Goal: Information Seeking & Learning: Find specific fact

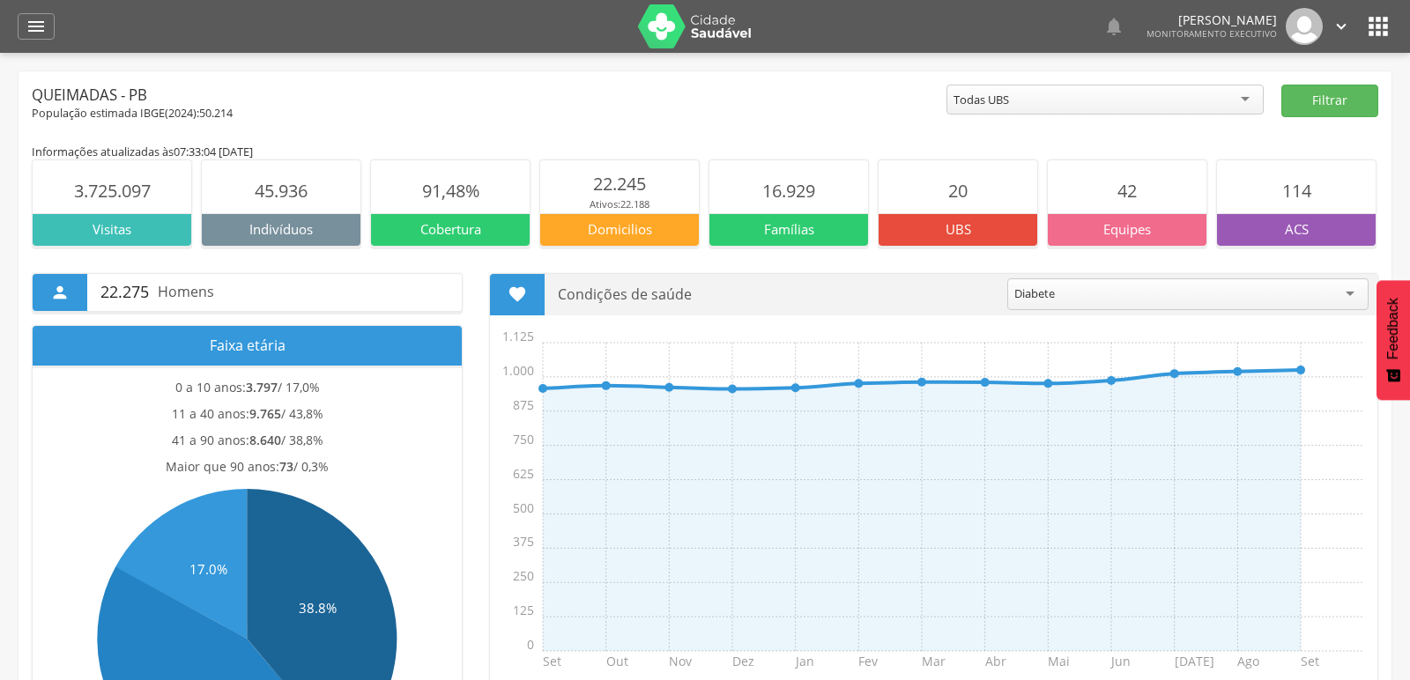
click at [13, 28] on header " Dashboard Supervisão Produtividade Mapa da cidade Mapa de cobertura Ranking A…" at bounding box center [705, 26] width 1410 height 53
click at [45, 20] on icon "" at bounding box center [36, 26] width 21 height 21
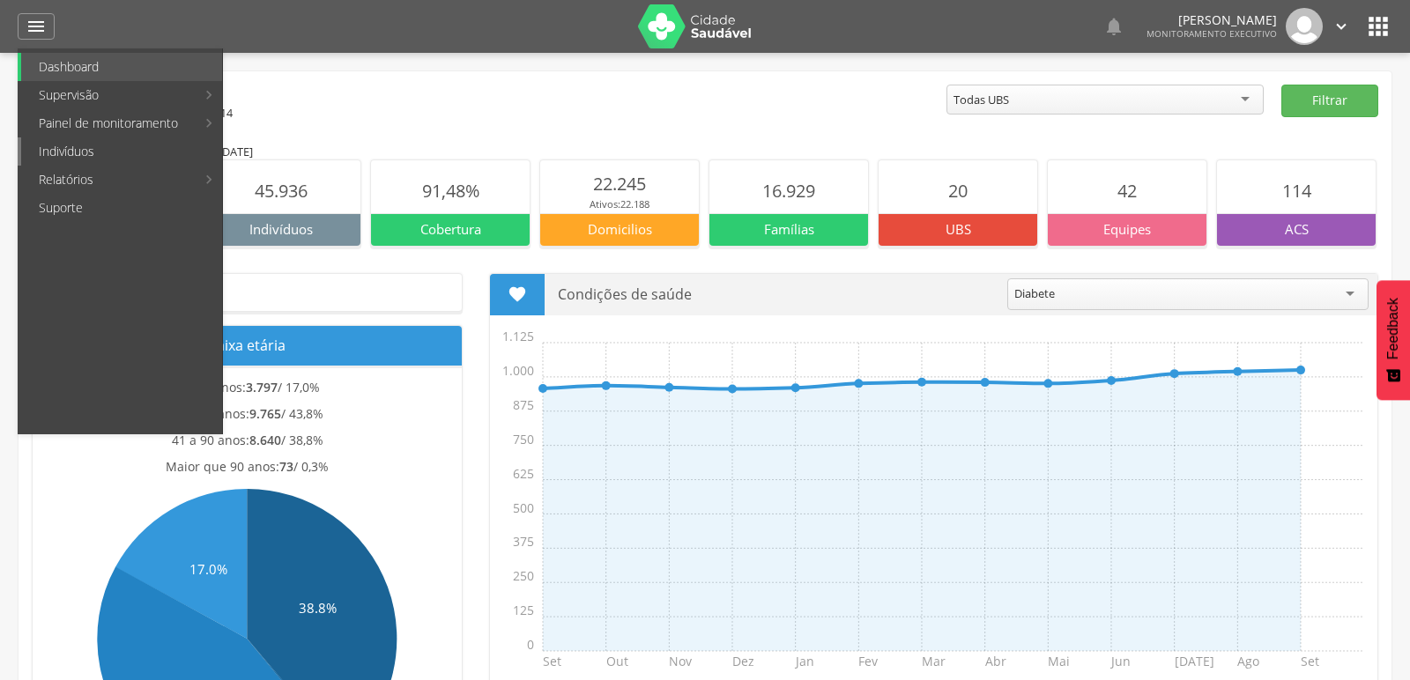
click at [78, 158] on link "Indivíduos" at bounding box center [121, 151] width 201 height 28
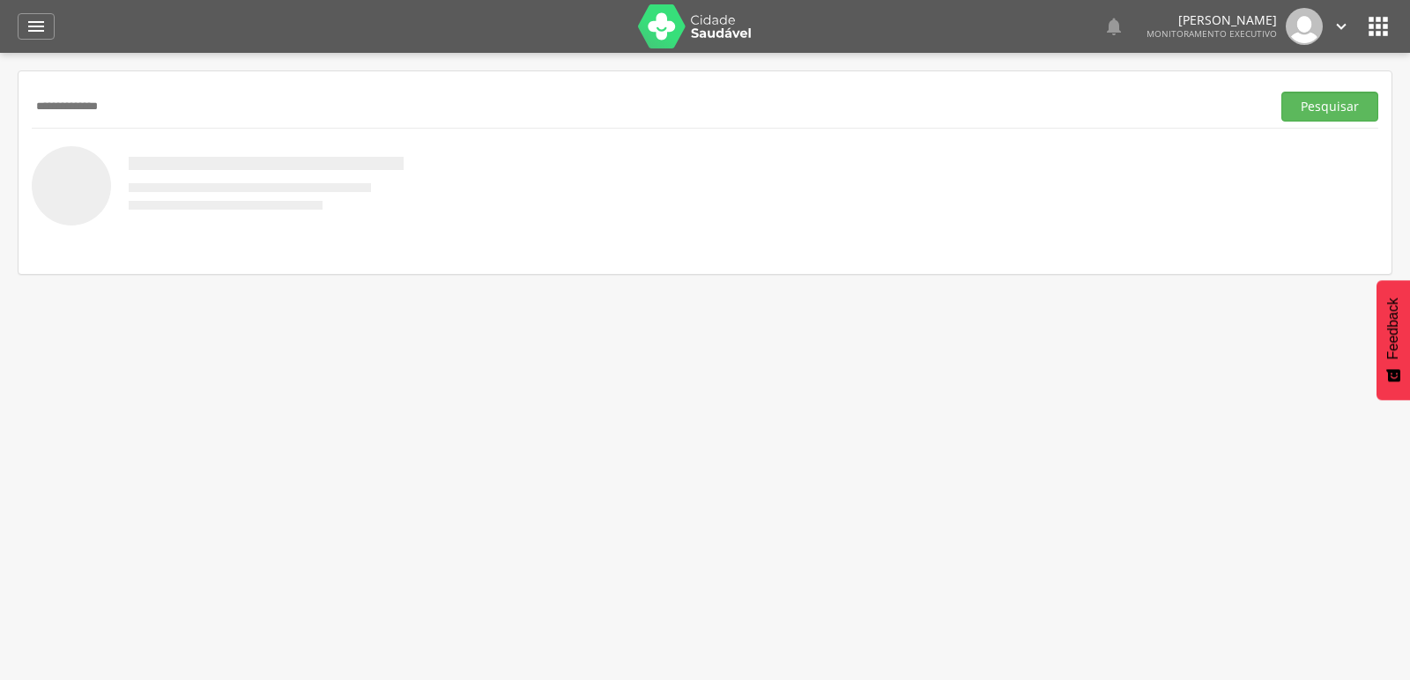
type input "**********"
click at [1281, 92] on button "Pesquisar" at bounding box center [1329, 107] width 97 height 30
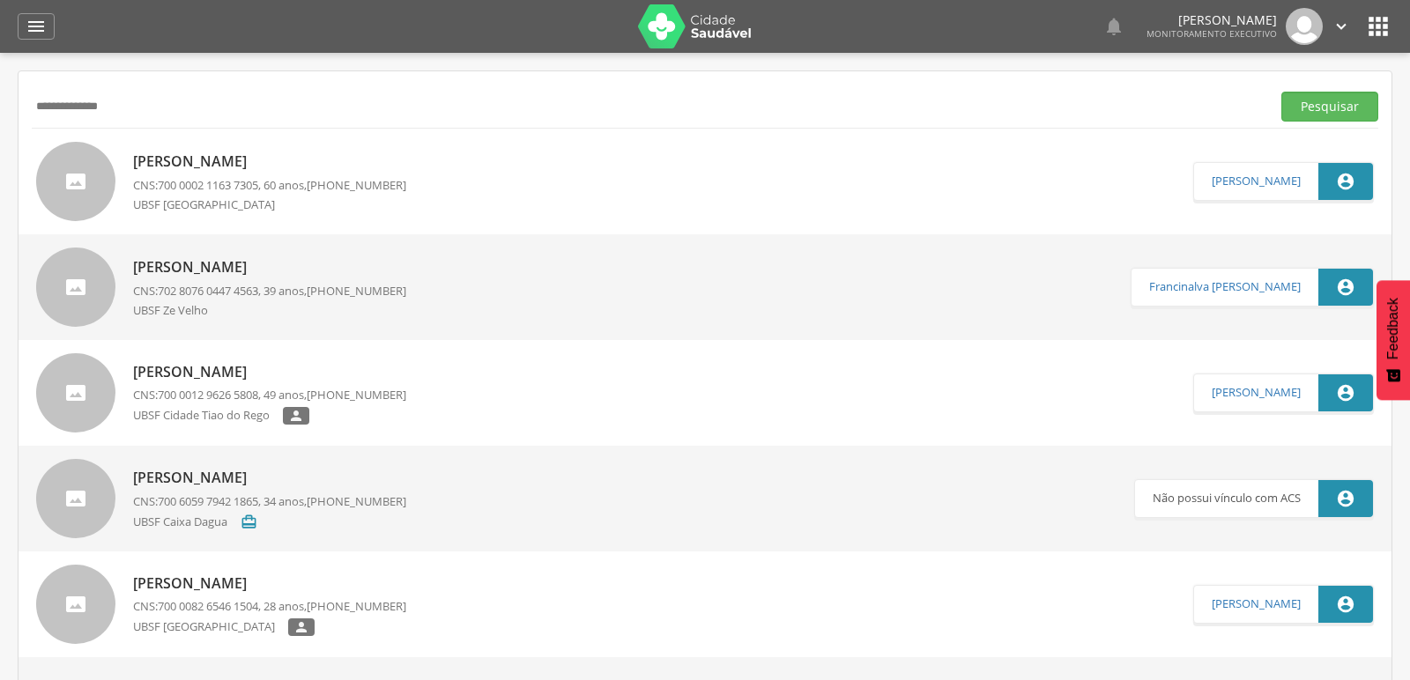
click at [184, 371] on p "[PERSON_NAME]" at bounding box center [269, 372] width 273 height 20
type input "**********"
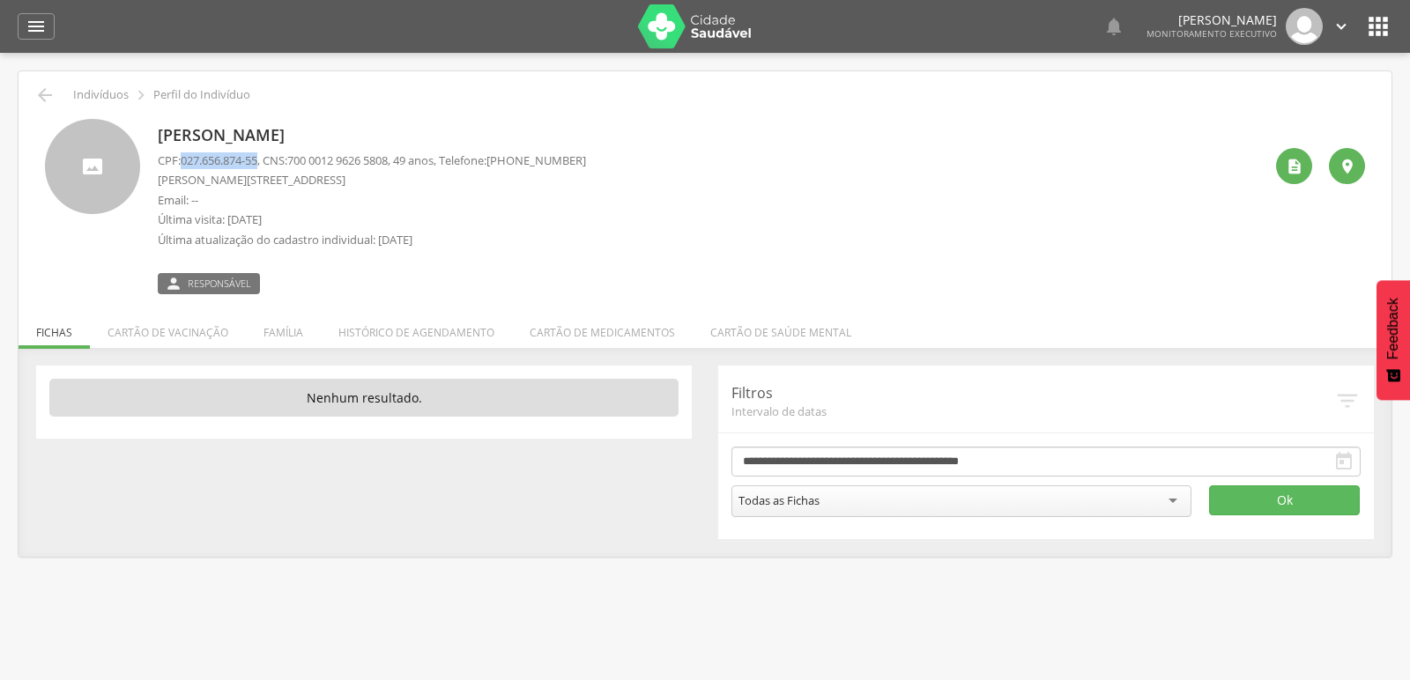
drag, startPoint x: 182, startPoint y: 159, endPoint x: 265, endPoint y: 159, distance: 82.8
click at [265, 159] on p "CPF: 027.656.874-55 , CNS: [PHONE_NUMBER] , 49 anos, Telefone: [PHONE_NUMBER]" at bounding box center [372, 160] width 428 height 17
copy span "027.656.874-55"
click at [814, 146] on div "[PERSON_NAME] CPF: 027.656.874-55 , CNS: [PHONE_NUMBER] , 49 anos, Telefone: [P…" at bounding box center [710, 206] width 1105 height 175
drag, startPoint x: 155, startPoint y: 176, endPoint x: 285, endPoint y: 179, distance: 130.4
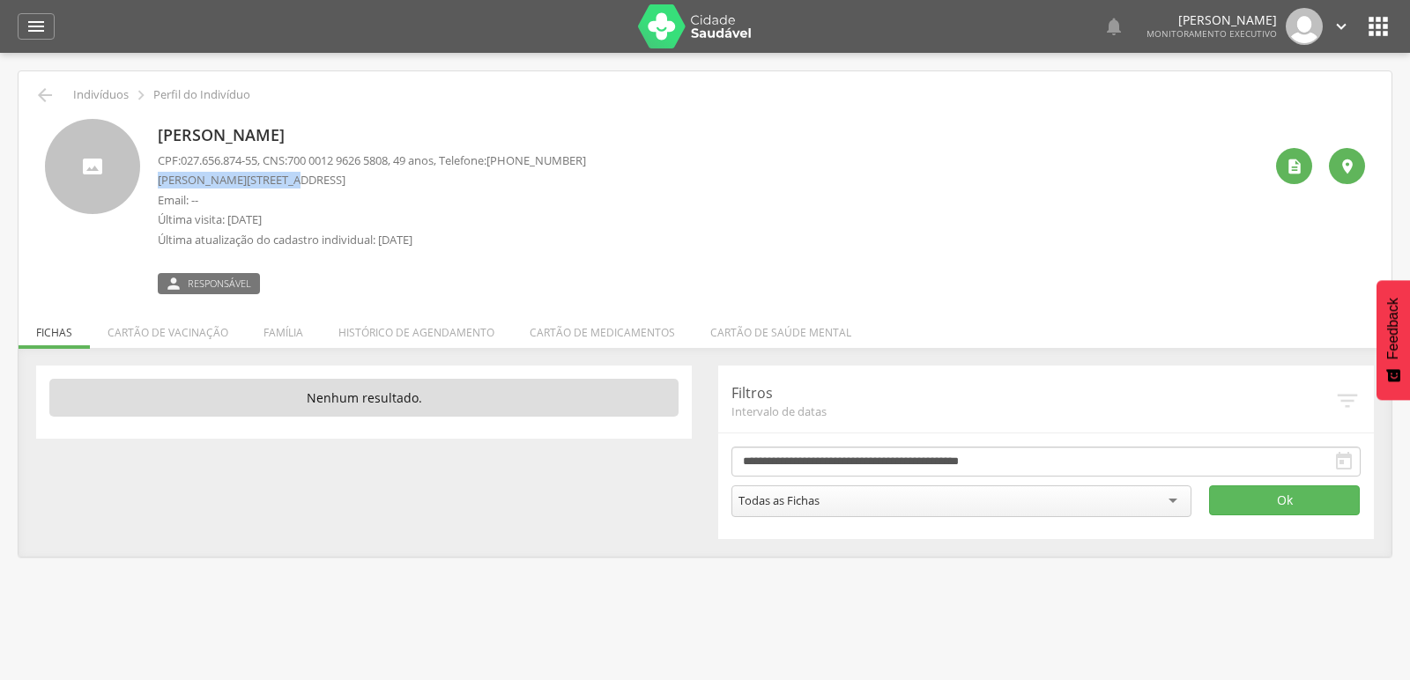
click at [284, 179] on div "[PERSON_NAME] CPF: 027.656.874-55 , CNS: [PHONE_NUMBER] , 49 anos, Telefone: [P…" at bounding box center [705, 206] width 1320 height 175
copy p "[PERSON_NAME]"
click at [20, 28] on div "" at bounding box center [36, 26] width 37 height 26
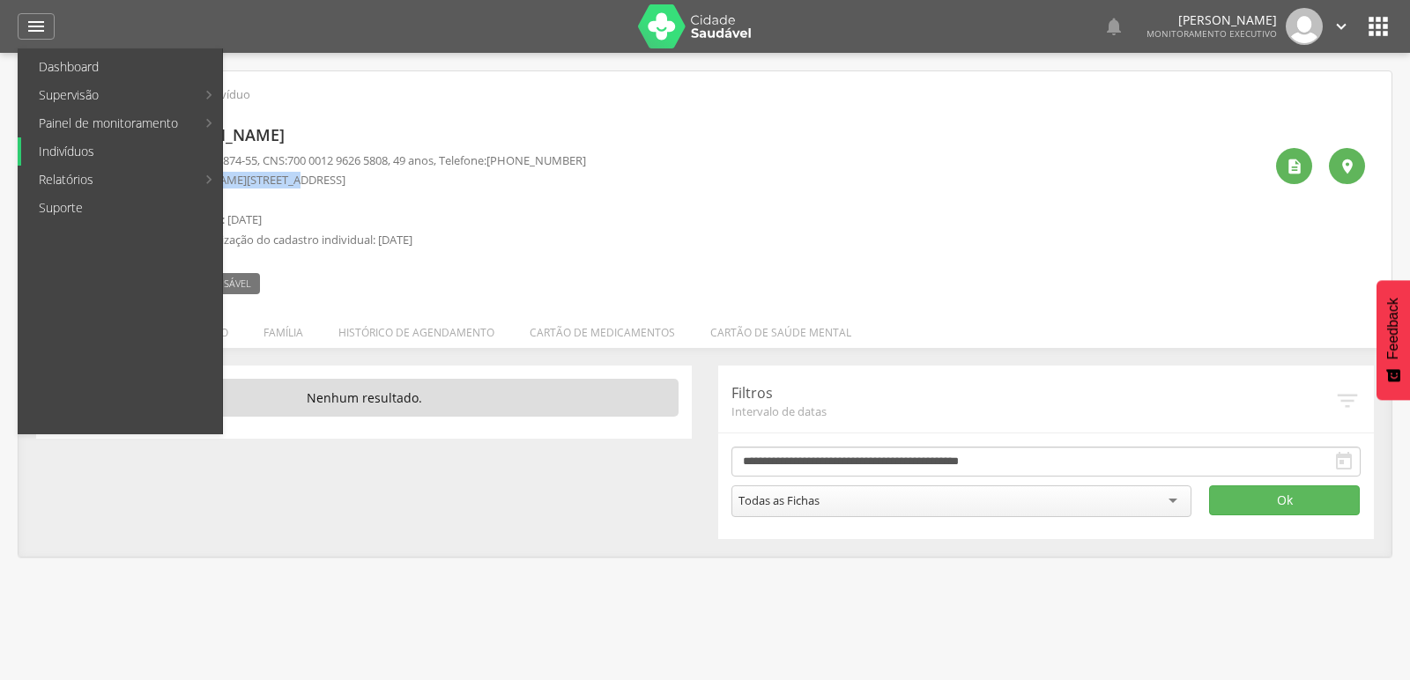
click at [66, 159] on link "Indivíduos" at bounding box center [121, 151] width 201 height 28
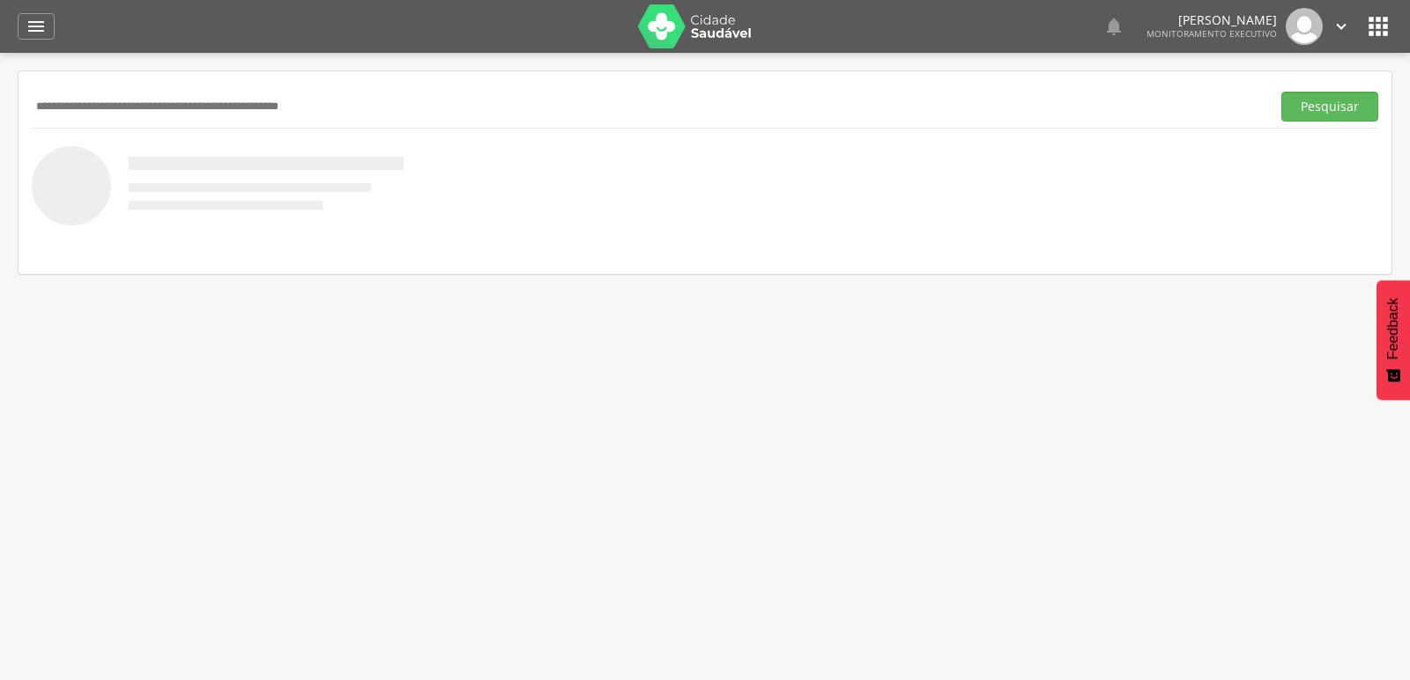
paste input "**********"
click at [1281, 92] on button "Pesquisar" at bounding box center [1329, 107] width 97 height 30
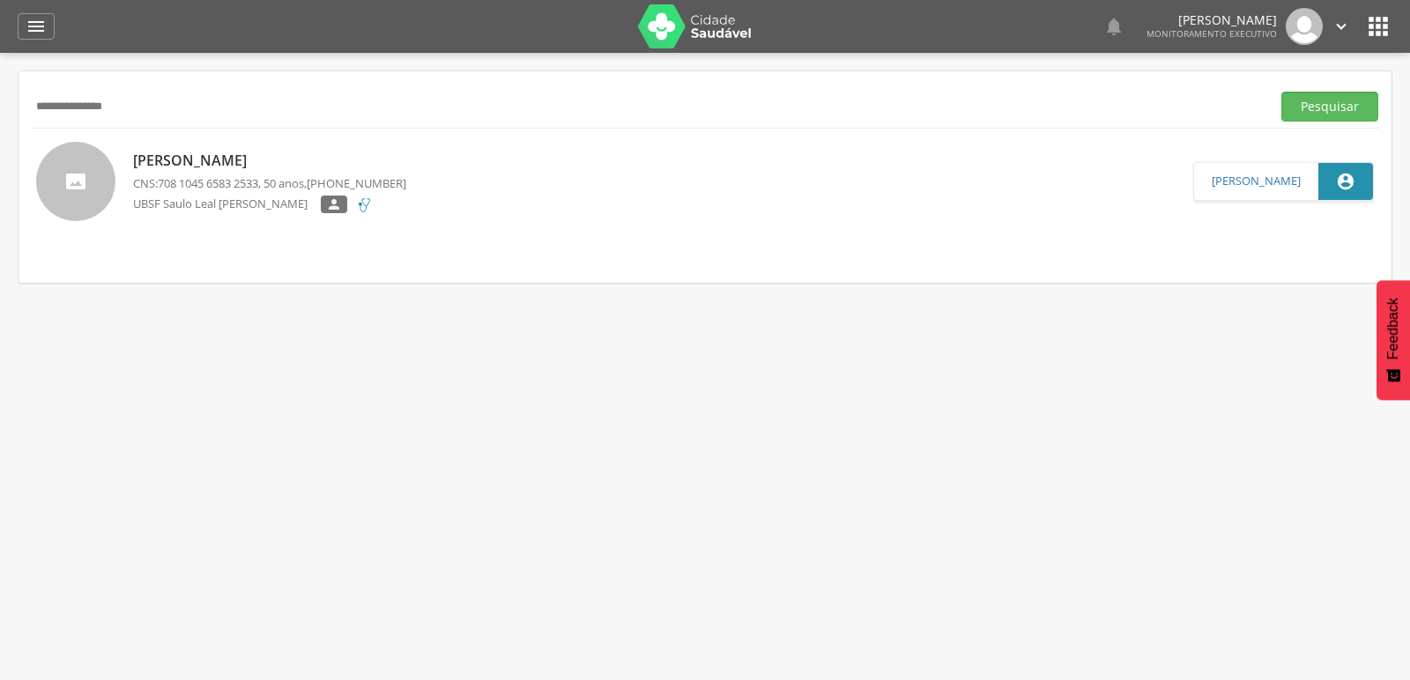
click at [159, 160] on p "[PERSON_NAME]" at bounding box center [269, 161] width 273 height 20
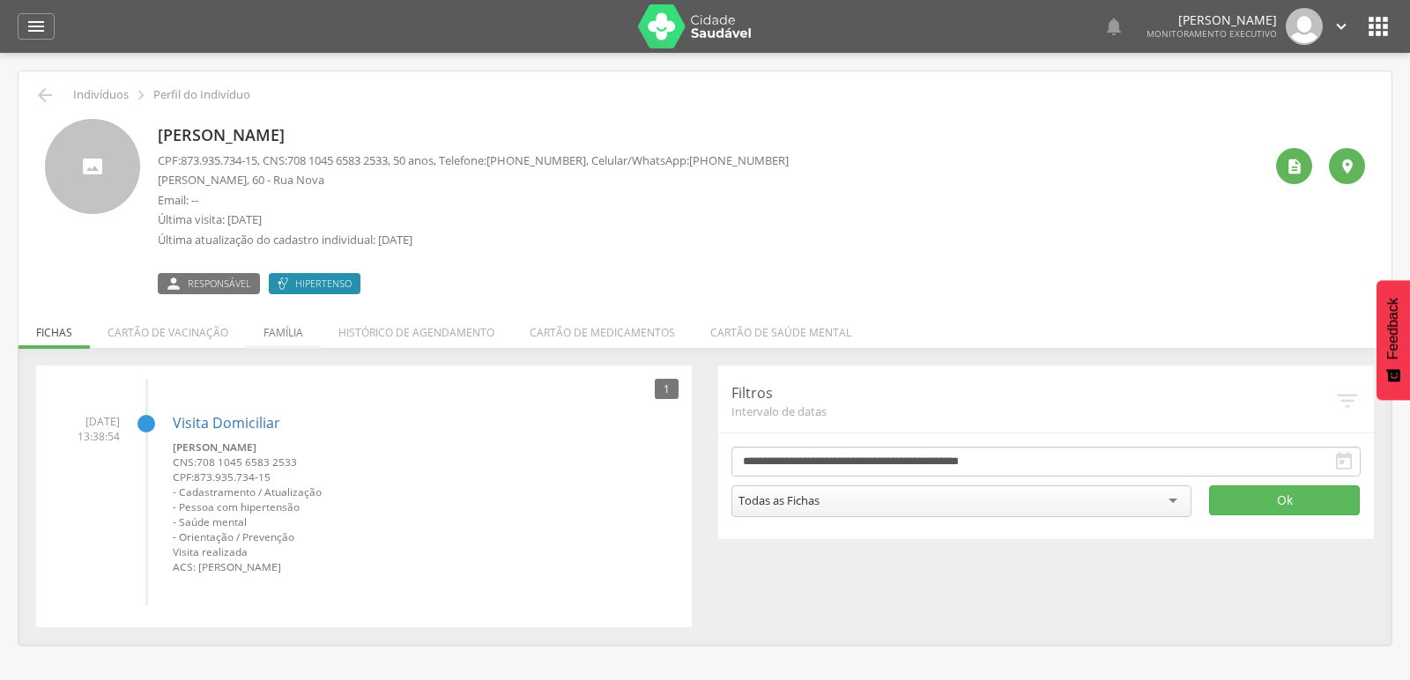
click at [276, 334] on li "Família" at bounding box center [283, 327] width 75 height 41
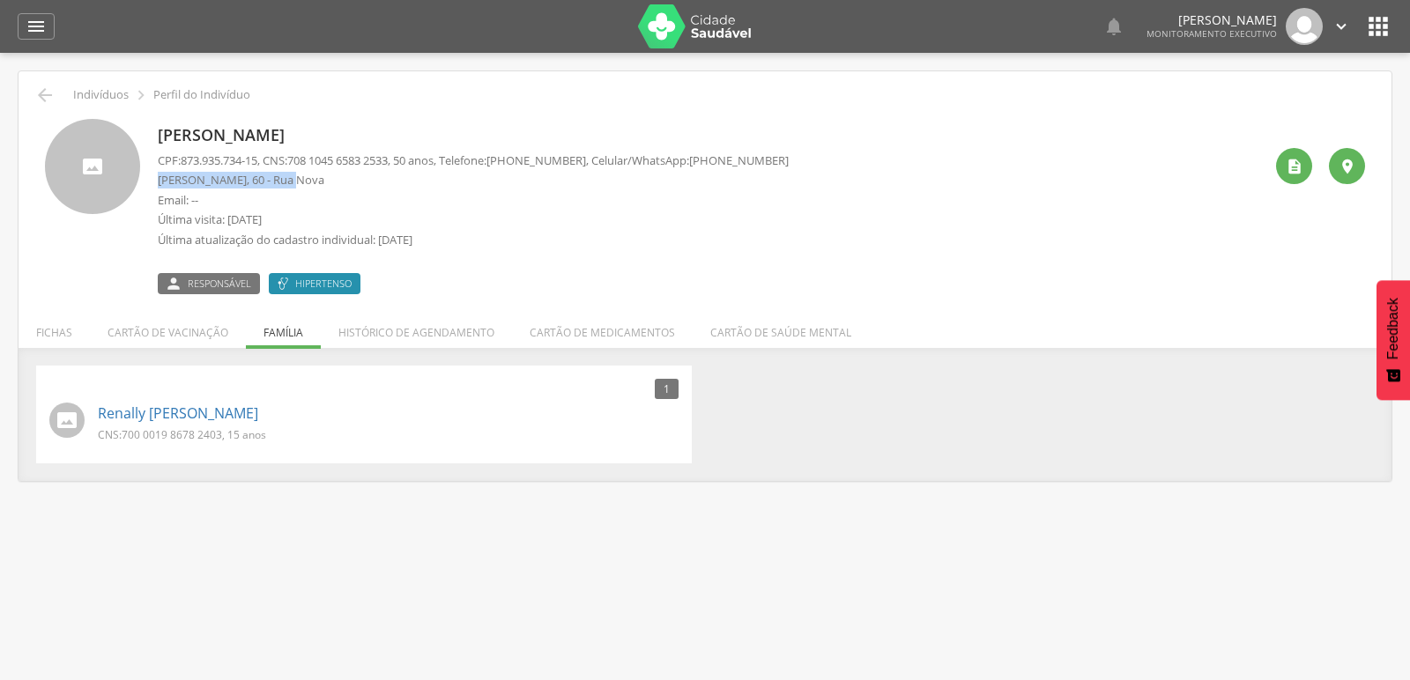
drag, startPoint x: 154, startPoint y: 179, endPoint x: 291, endPoint y: 181, distance: 136.6
click at [291, 181] on div "[PERSON_NAME] CPF: 873.935.734-15 , CNS: [PHONE_NUMBER] , 50 anos, Telefone: [P…" at bounding box center [705, 206] width 1320 height 175
copy p "[PERSON_NAME]"
click at [190, 416] on link "Renally [PERSON_NAME]" at bounding box center [178, 413] width 160 height 20
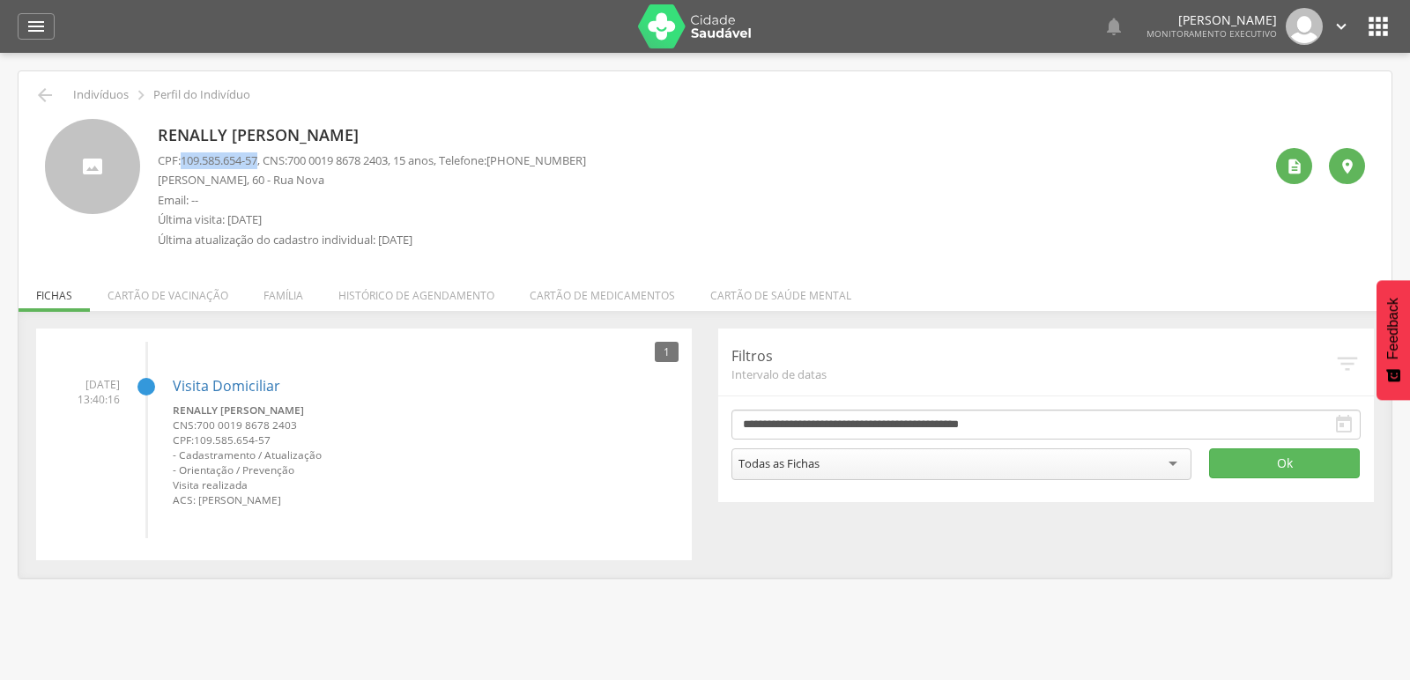
drag, startPoint x: 181, startPoint y: 160, endPoint x: 264, endPoint y: 162, distance: 83.7
click at [264, 162] on p "CPF: 109.585.654-57 , CNS: [PHONE_NUMBER] , 15 anos, Telefone: [PHONE_NUMBER]" at bounding box center [372, 160] width 428 height 17
copy p "109.585.654-57"
click at [1305, 165] on div "" at bounding box center [1294, 166] width 36 height 36
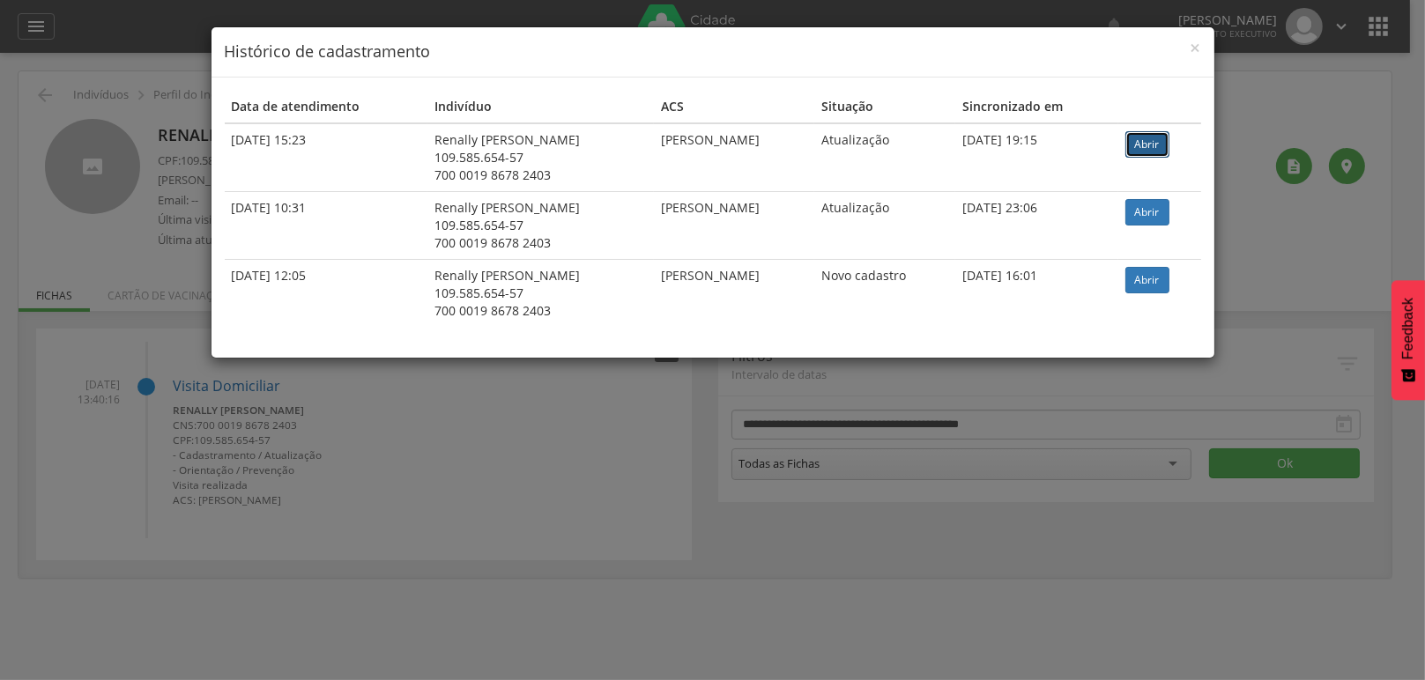
click at [1164, 145] on link "Abrir" at bounding box center [1147, 144] width 44 height 26
click at [1187, 48] on h4 "Histórico de cadastramento" at bounding box center [713, 52] width 976 height 23
click at [1196, 48] on span "×" at bounding box center [1195, 47] width 11 height 25
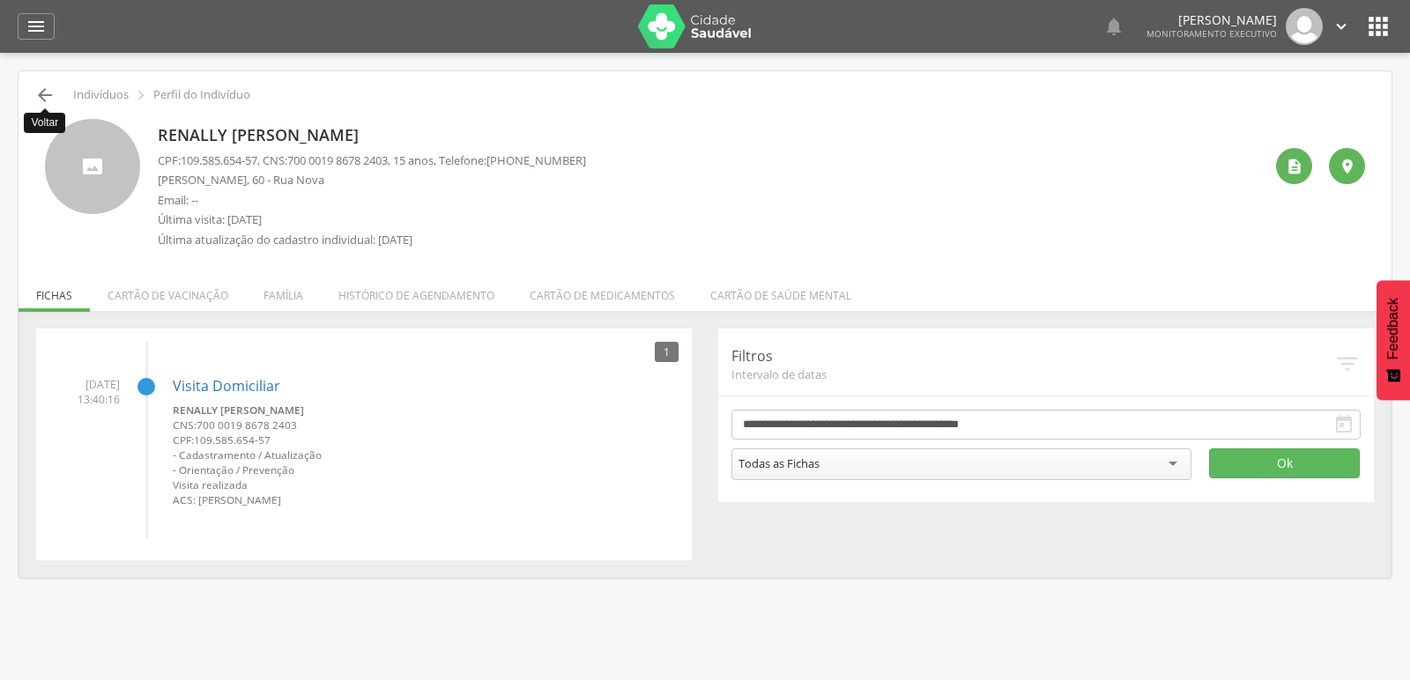
click at [43, 90] on icon "" at bounding box center [44, 95] width 21 height 21
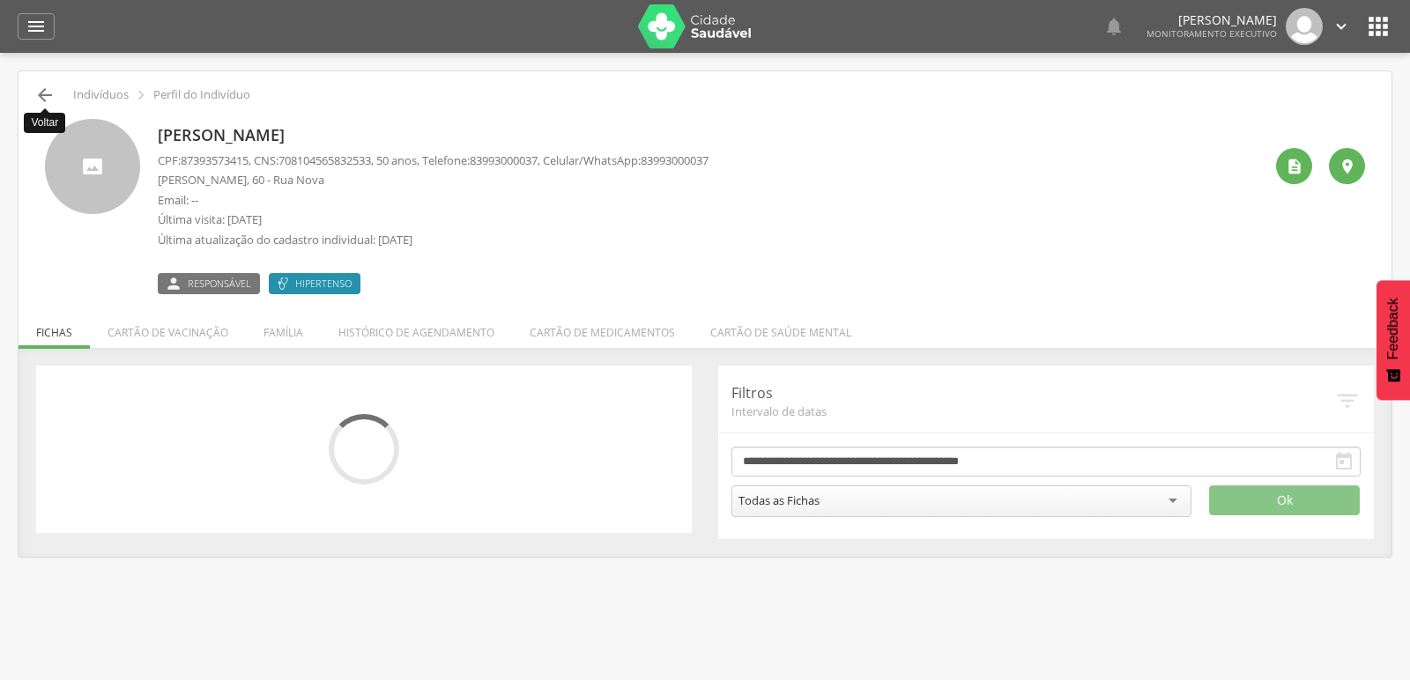
click at [43, 90] on icon "" at bounding box center [44, 95] width 21 height 21
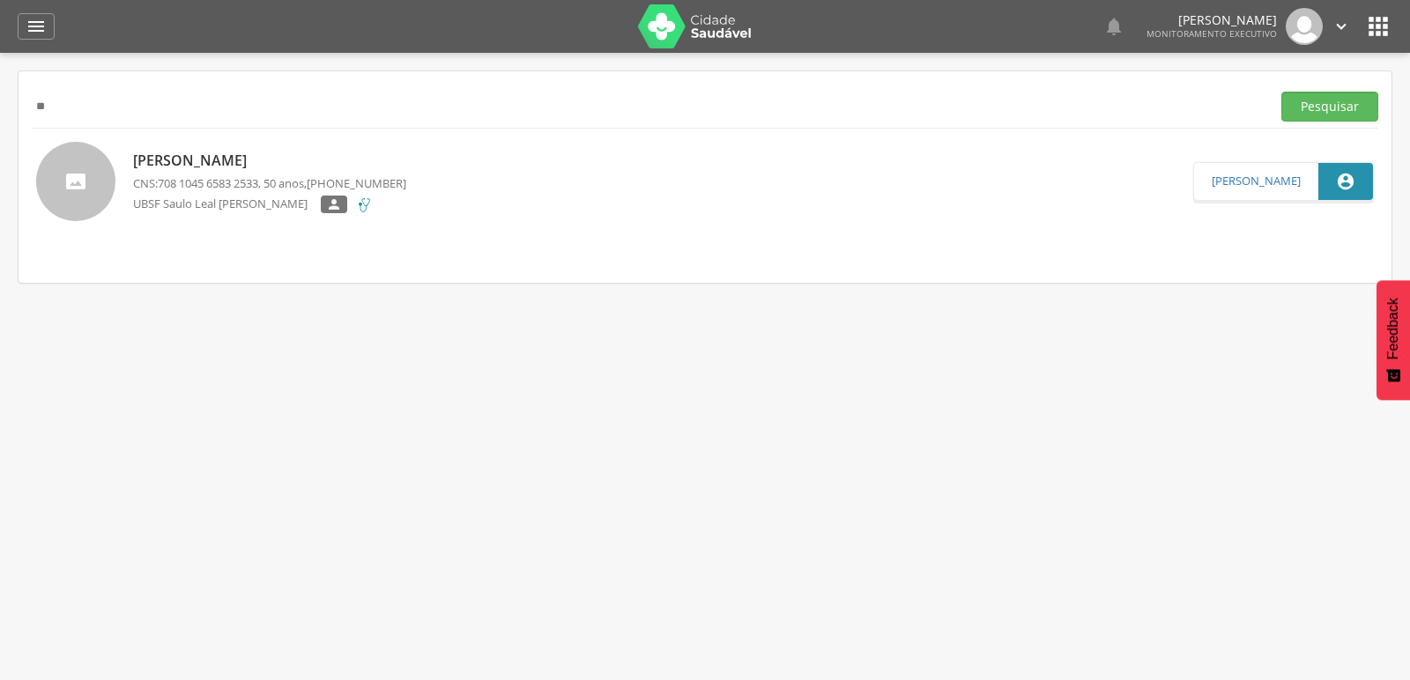
type input "*"
paste input "**********"
click at [1281, 92] on button "Pesquisar" at bounding box center [1329, 107] width 97 height 30
type input "*"
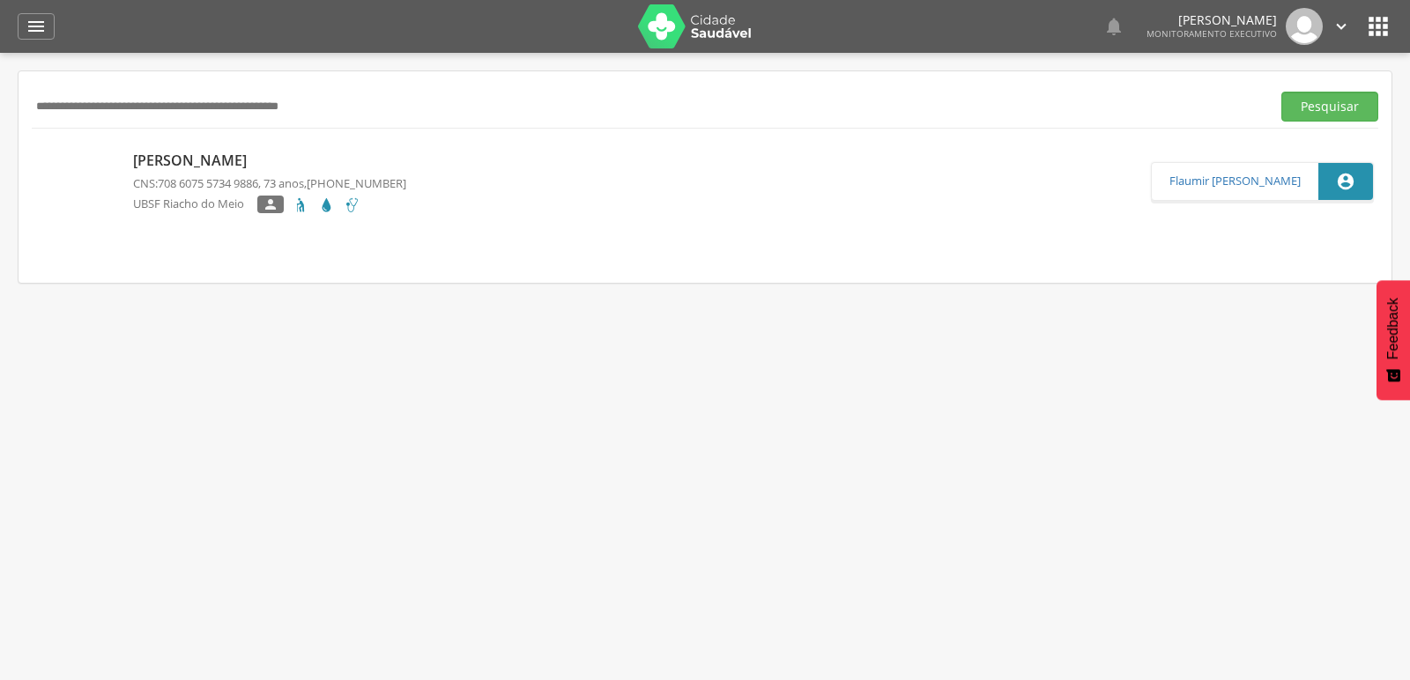
paste input "**********"
type input "**********"
click at [1281, 92] on button "Pesquisar" at bounding box center [1329, 107] width 97 height 30
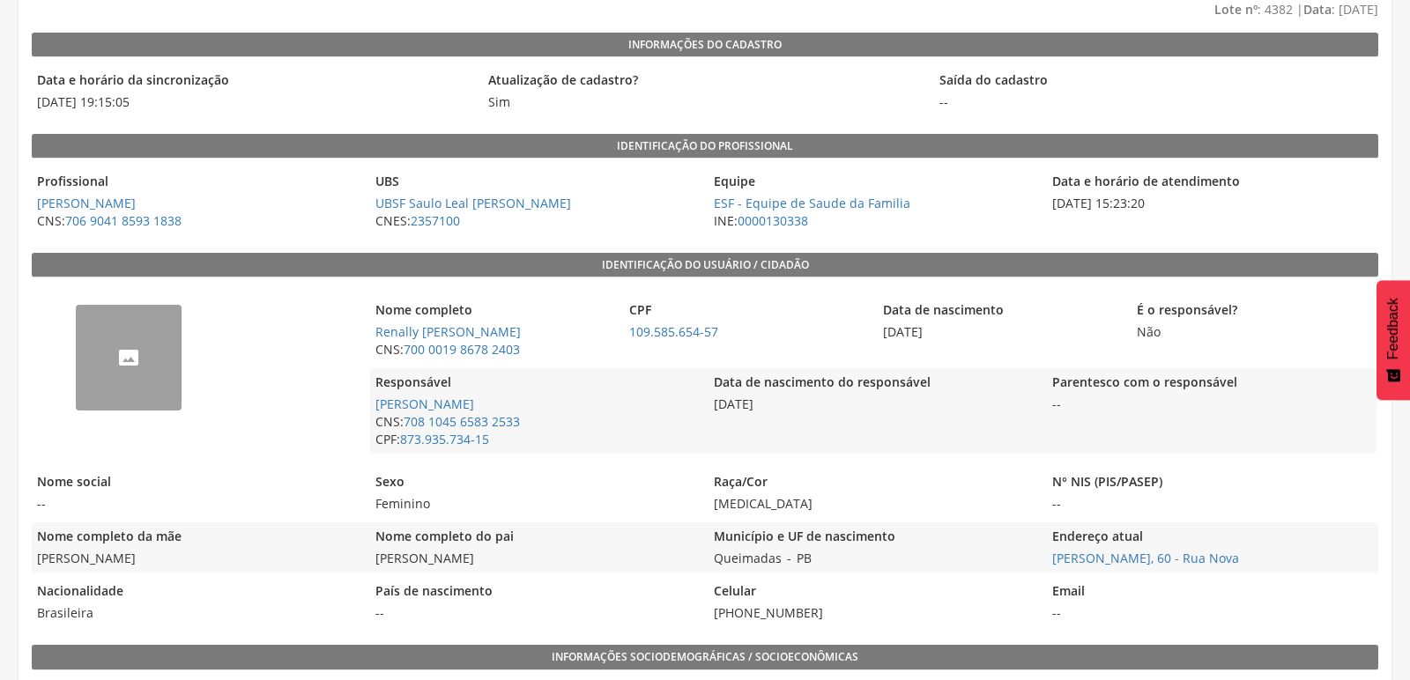
scroll to position [196, 0]
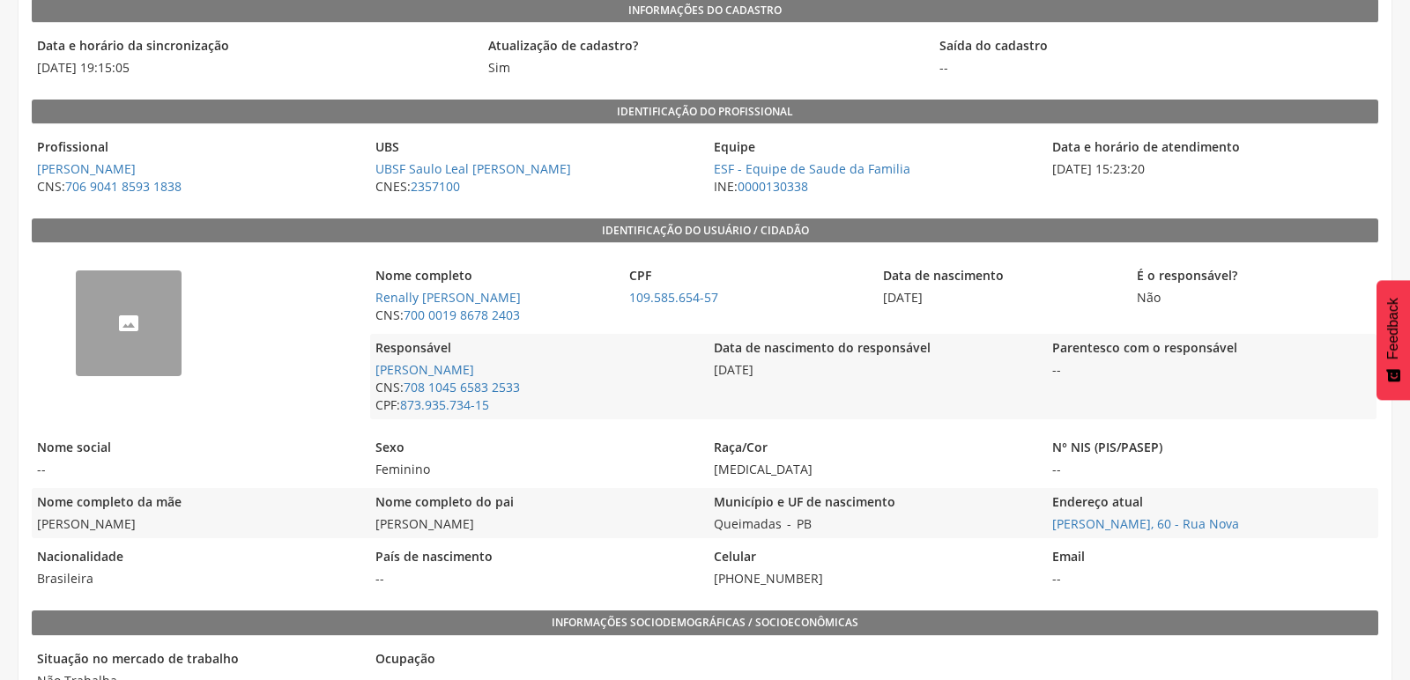
drag, startPoint x: 373, startPoint y: 525, endPoint x: 496, endPoint y: 527, distance: 123.4
click at [496, 527] on span "Vital Silva dos Santos" at bounding box center [534, 524] width 329 height 18
copy span "Vital Silva dos Santos"
click at [277, 160] on span "[PERSON_NAME]" at bounding box center [196, 169] width 329 height 18
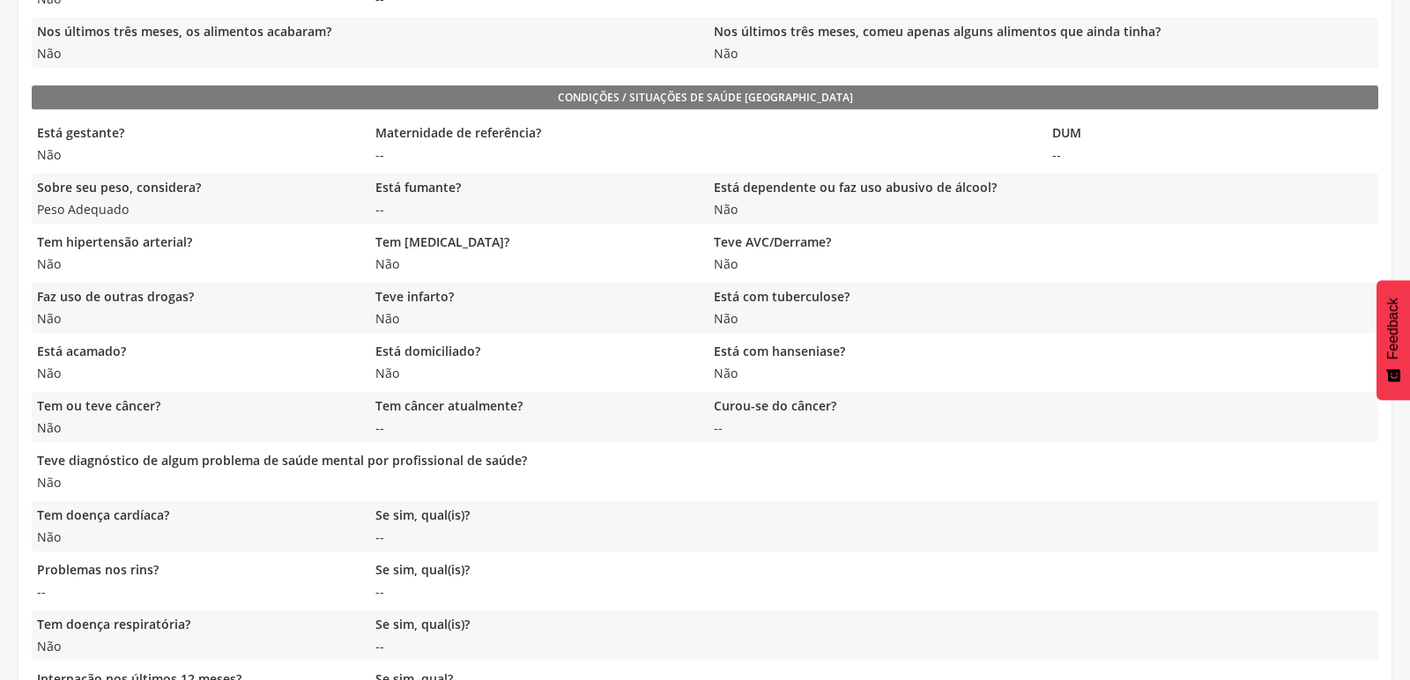
scroll to position [1272, 0]
